Goal: Information Seeking & Learning: Learn about a topic

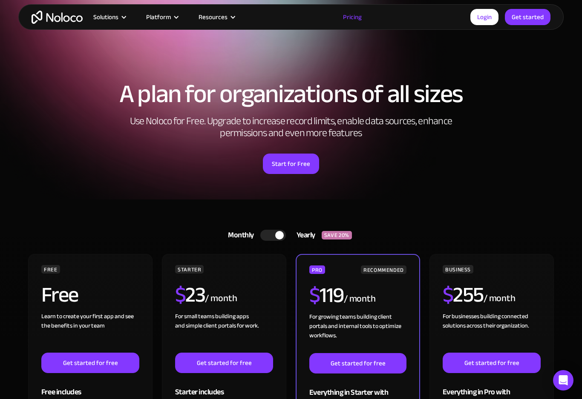
scroll to position [6, 0]
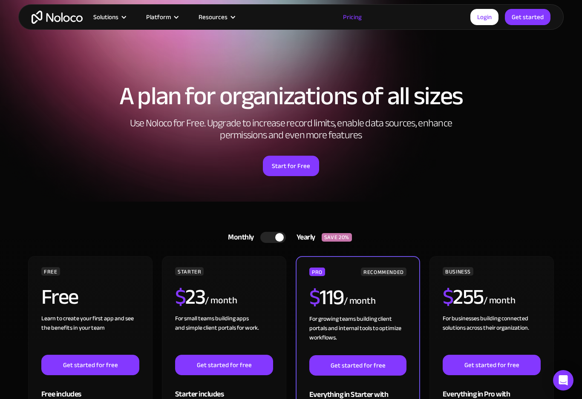
click at [174, 15] on div at bounding box center [176, 17] width 6 height 6
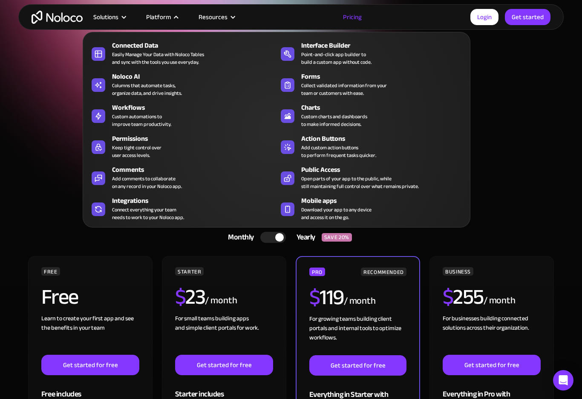
click at [317, 52] on div "Point-and-click app builder to build a custom app without code." at bounding box center [336, 58] width 70 height 15
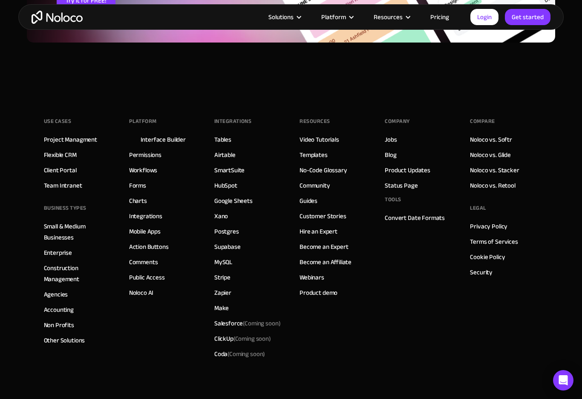
scroll to position [2892, 0]
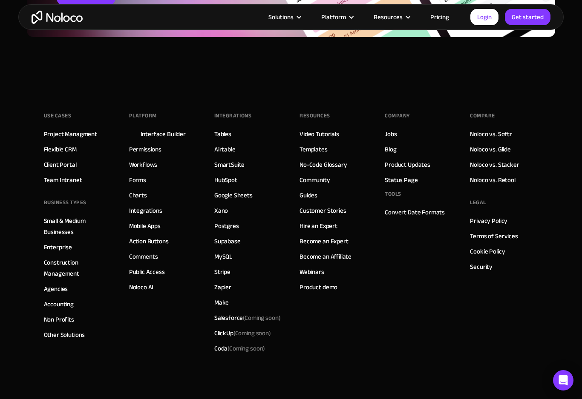
click at [61, 163] on link "Client Portal" at bounding box center [60, 164] width 33 height 11
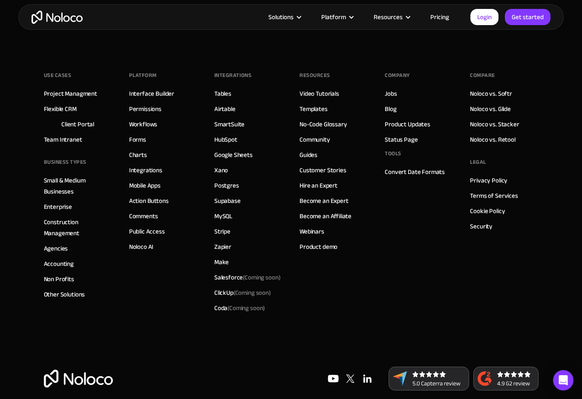
scroll to position [4722, 0]
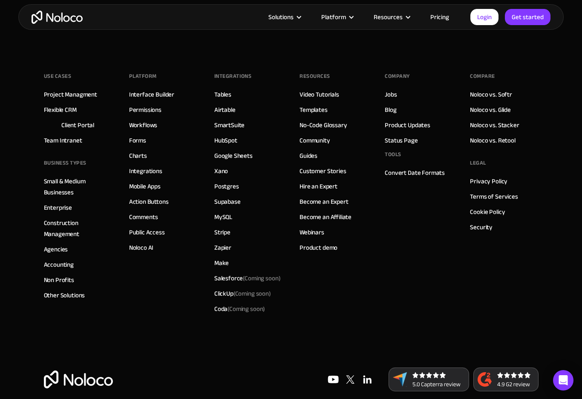
click at [497, 137] on link "Noloco vs. Retool" at bounding box center [492, 140] width 45 height 11
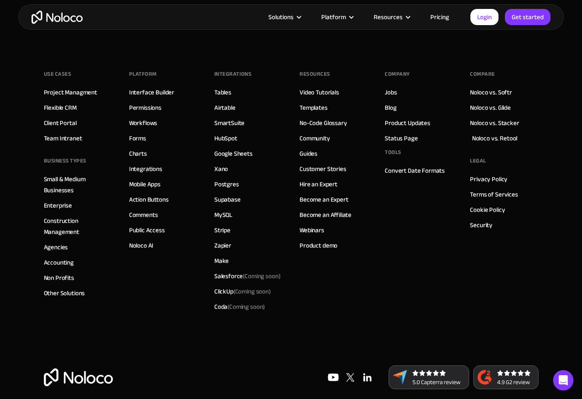
scroll to position [2129, 0]
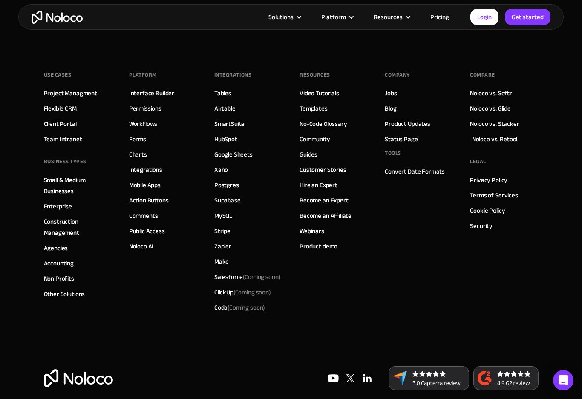
click at [502, 138] on link "Noloco vs. Retool" at bounding box center [494, 139] width 45 height 11
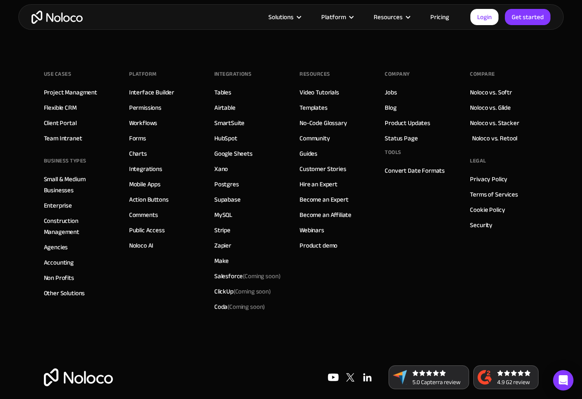
scroll to position [2129, 0]
